Goal: Find specific page/section: Find specific page/section

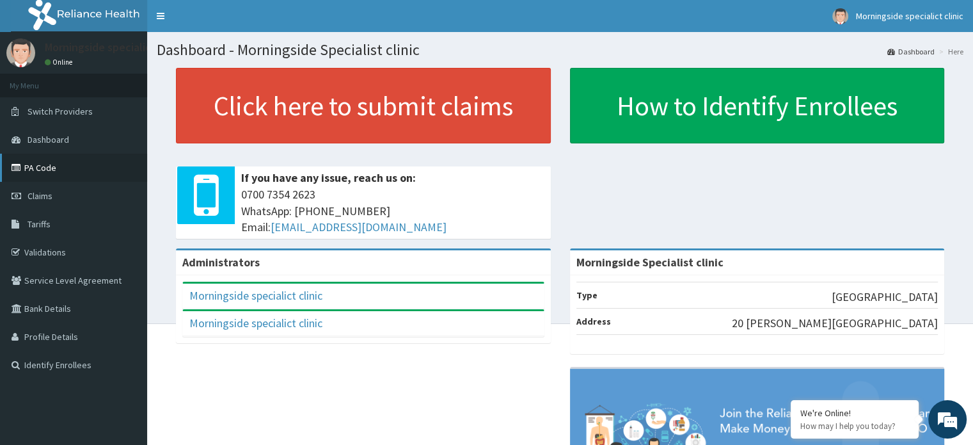
click at [48, 169] on link "PA Code" at bounding box center [73, 168] width 147 height 28
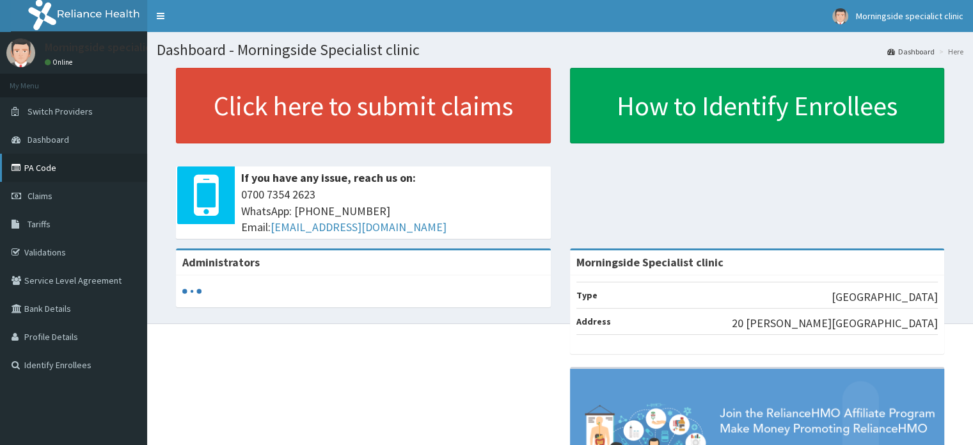
click at [64, 164] on link "PA Code" at bounding box center [73, 168] width 147 height 28
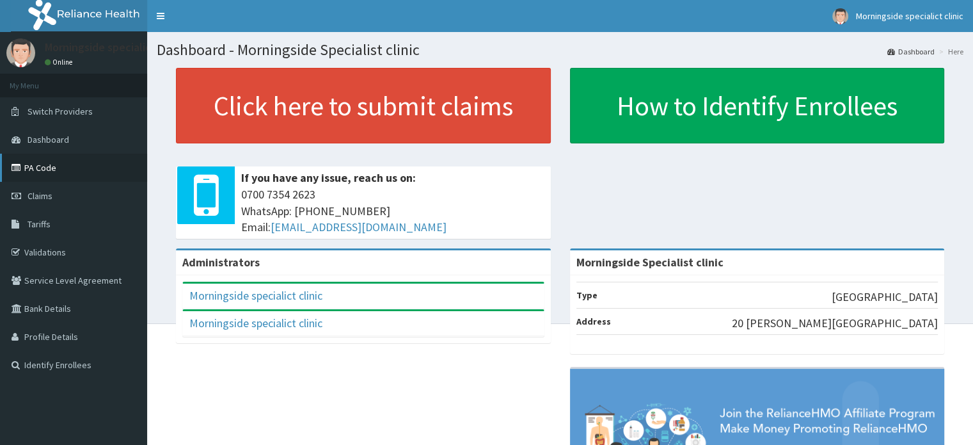
click at [63, 164] on link "PA Code" at bounding box center [73, 168] width 147 height 28
